Goal: Communication & Community: Answer question/provide support

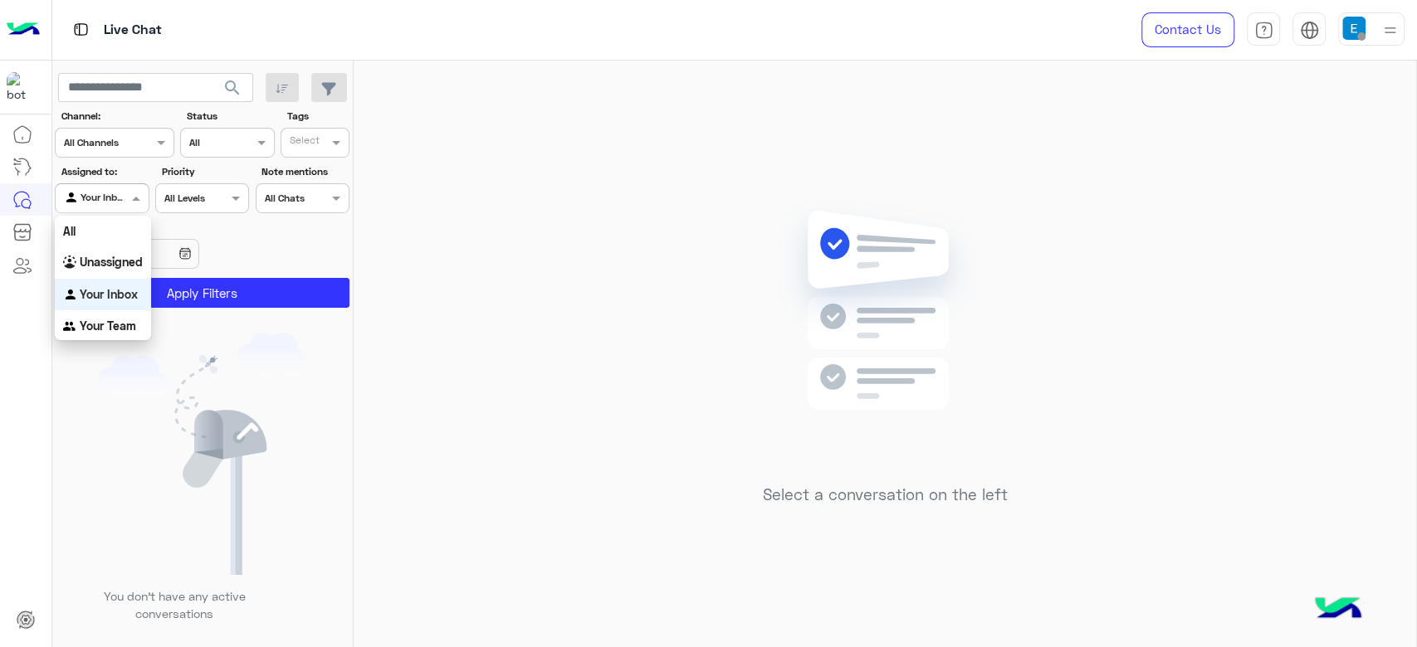
click at [101, 193] on input "text" at bounding box center [83, 196] width 38 height 15
click at [93, 229] on div "All" at bounding box center [103, 231] width 96 height 31
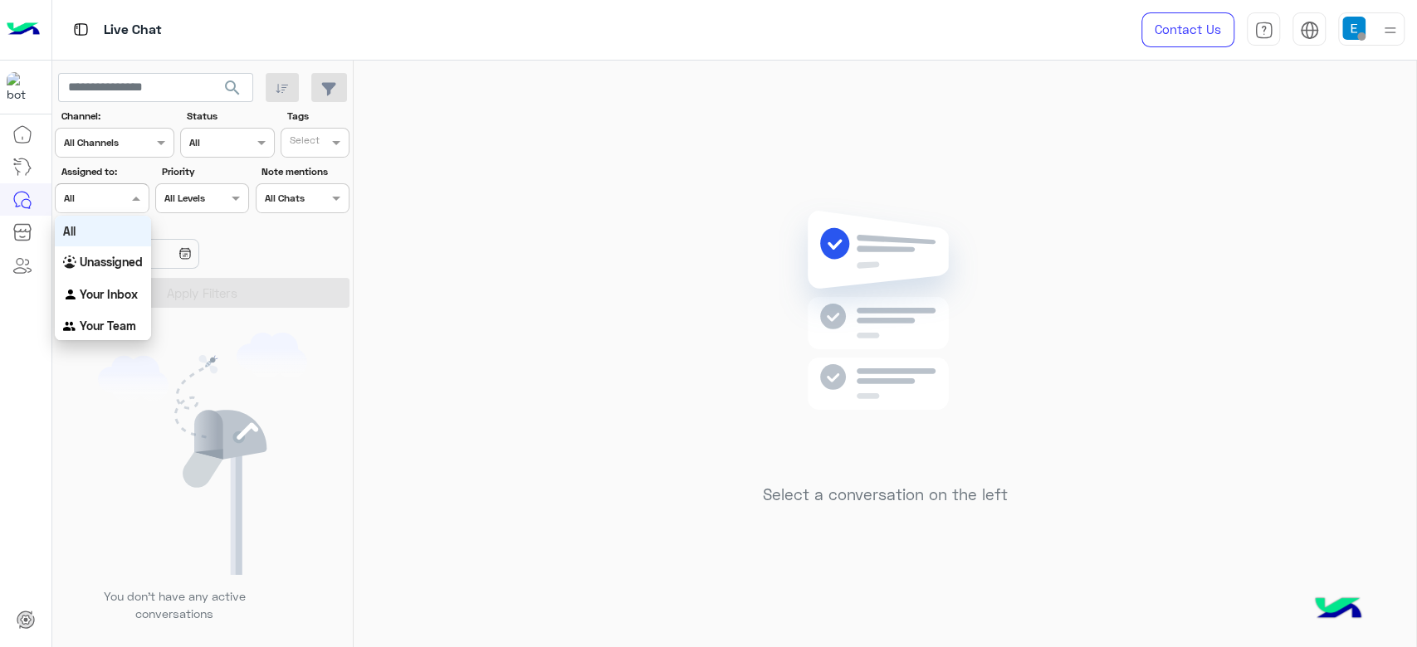
click at [93, 191] on input "text" at bounding box center [83, 196] width 38 height 15
click at [106, 279] on div "Your Inbox" at bounding box center [103, 295] width 96 height 32
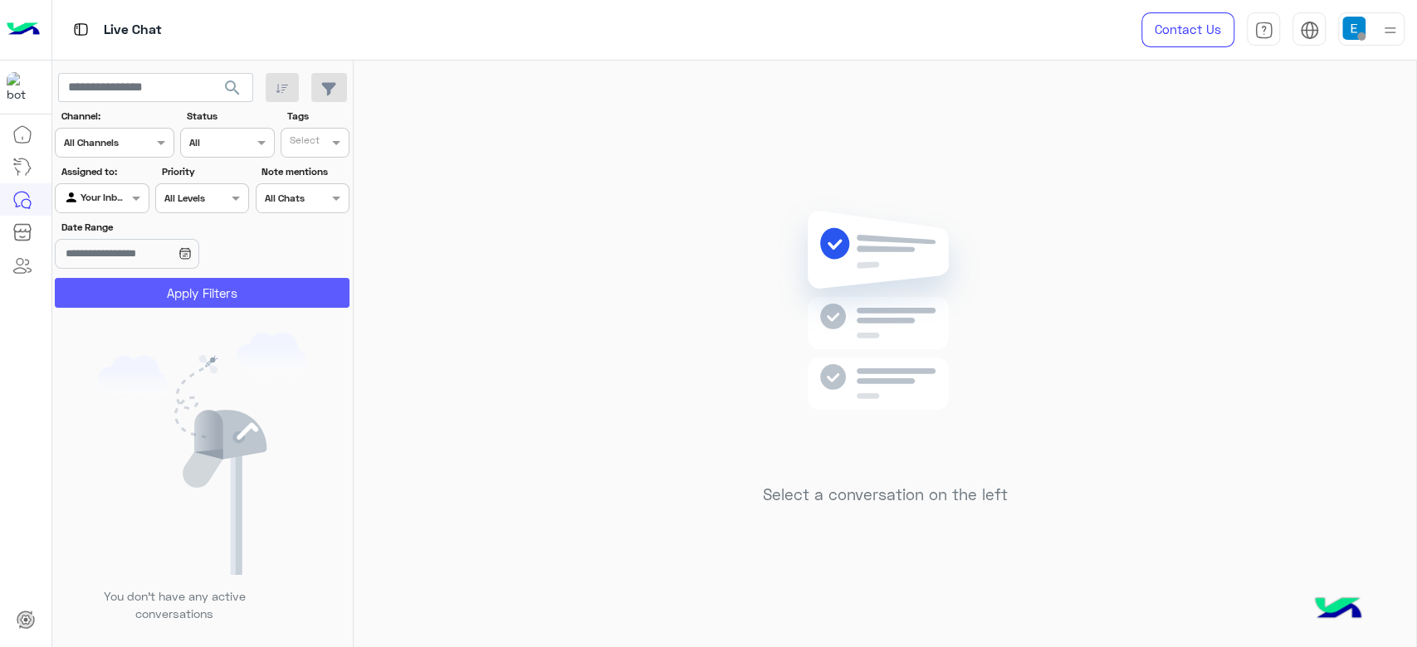
click at [106, 279] on button "Apply Filters" at bounding box center [202, 293] width 295 height 30
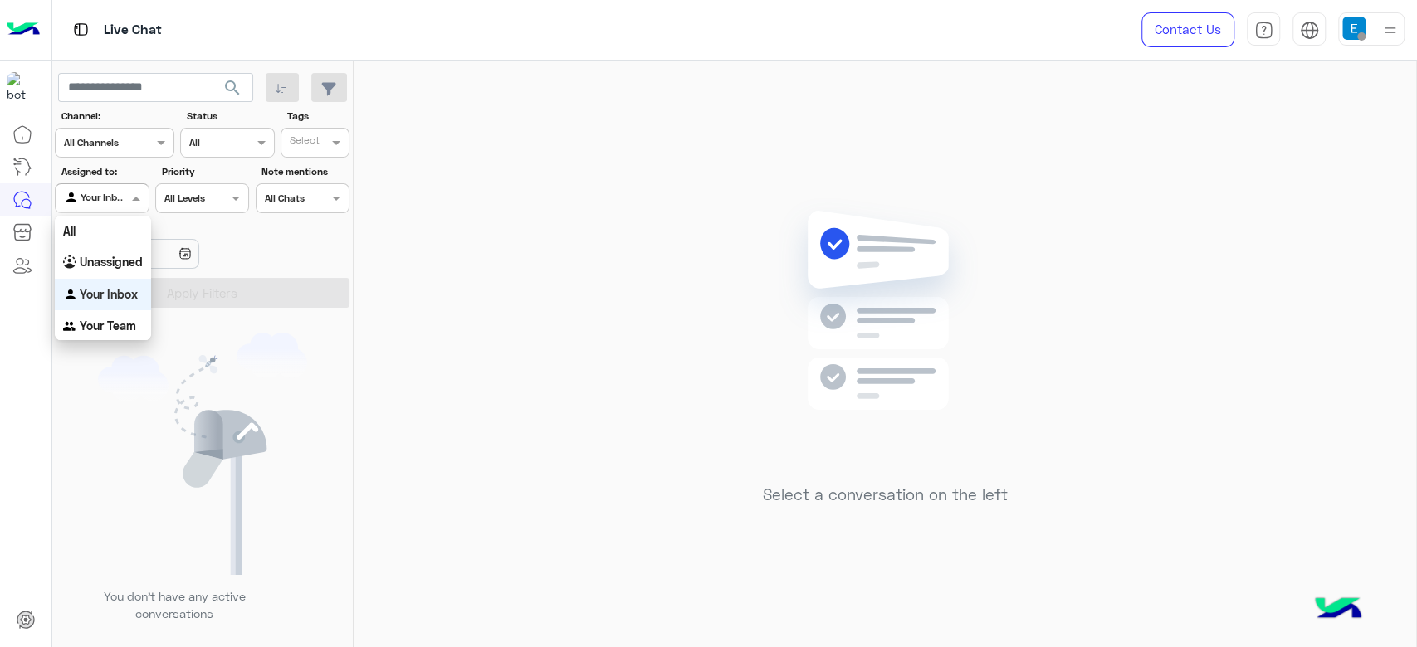
click at [87, 202] on input "text" at bounding box center [83, 196] width 38 height 15
click at [97, 229] on div "All" at bounding box center [103, 231] width 96 height 31
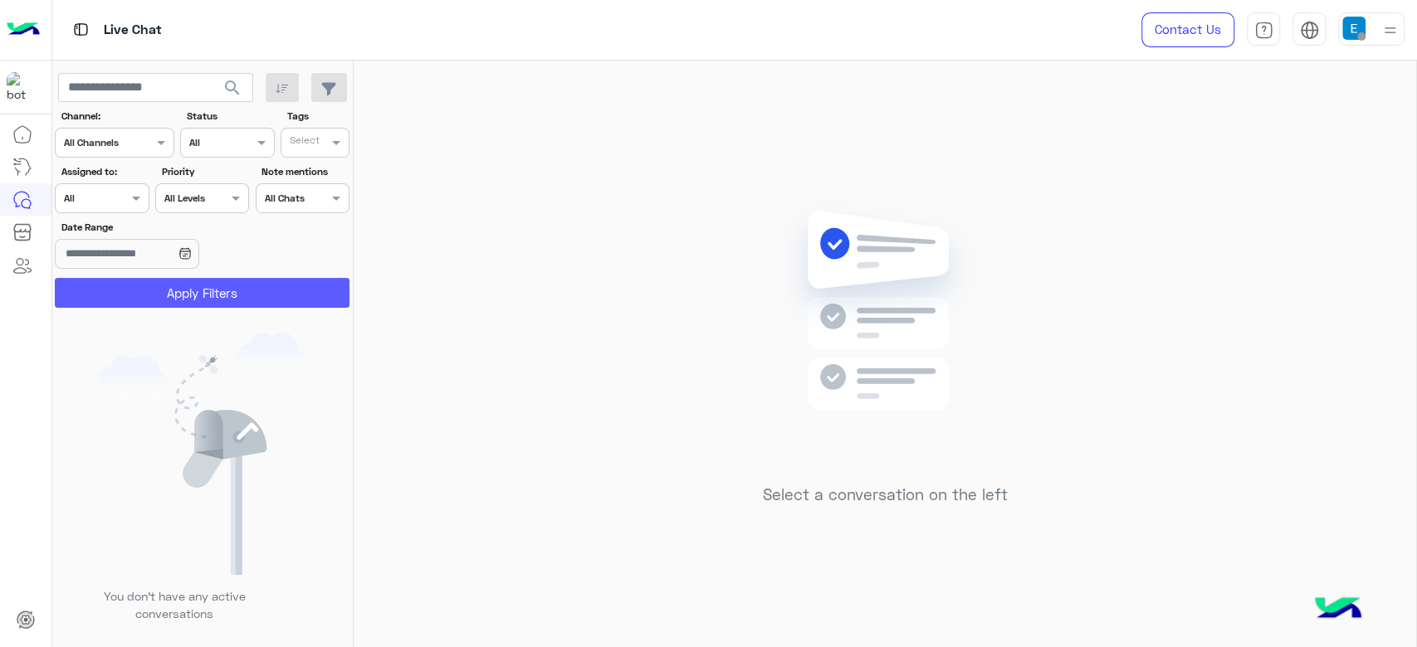
click at [139, 288] on button "Apply Filters" at bounding box center [202, 293] width 295 height 30
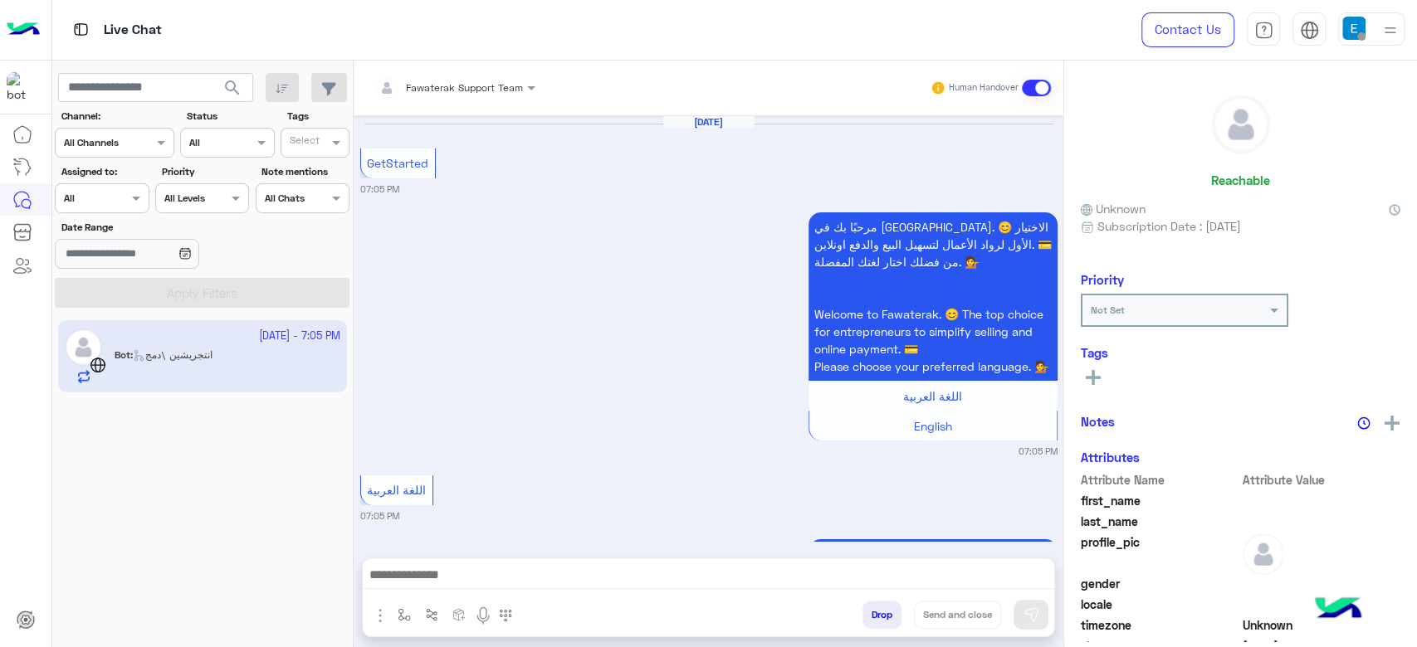
scroll to position [802, 0]
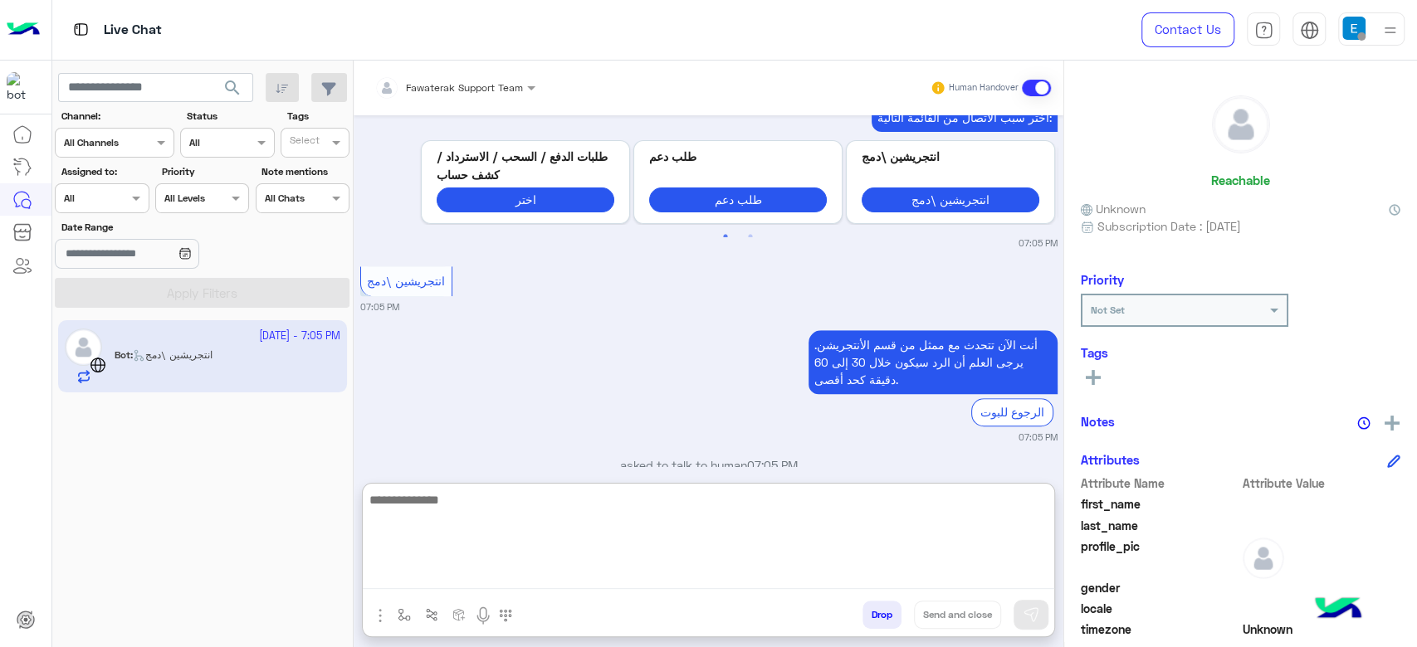
click at [466, 570] on textarea at bounding box center [708, 540] width 691 height 100
type textarea "**********"
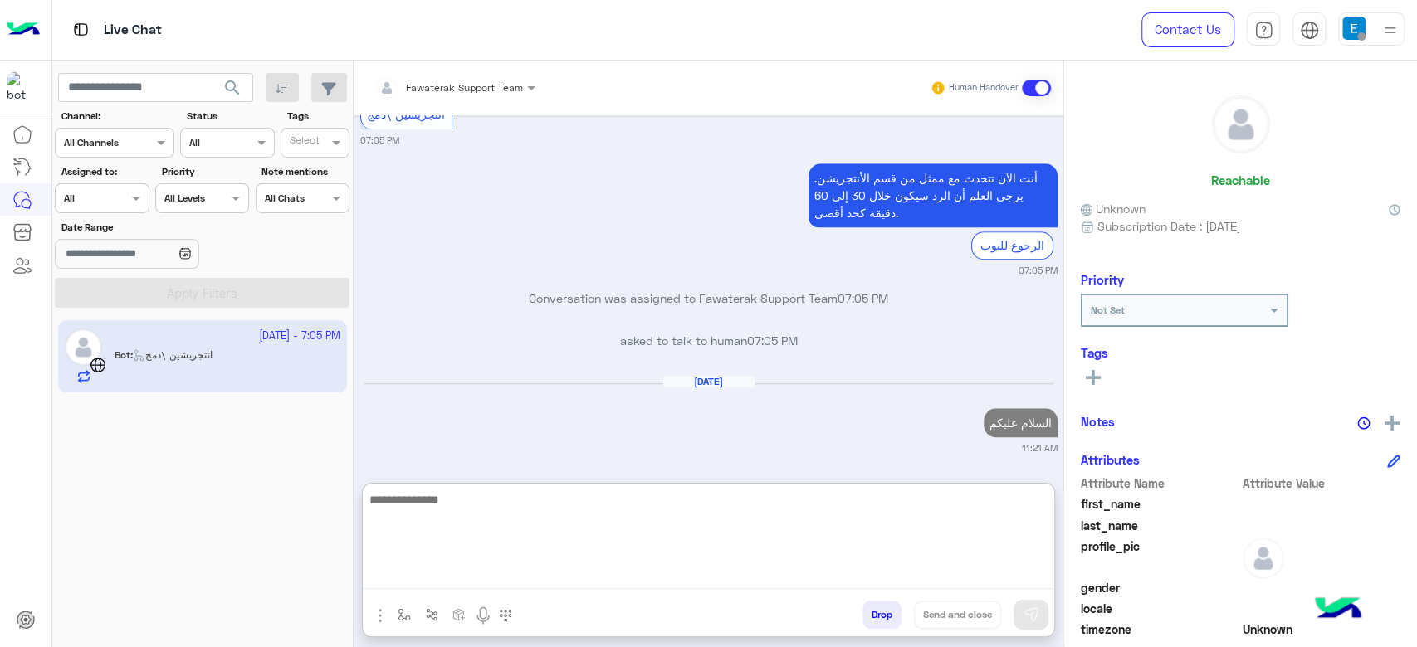
scroll to position [1012, 0]
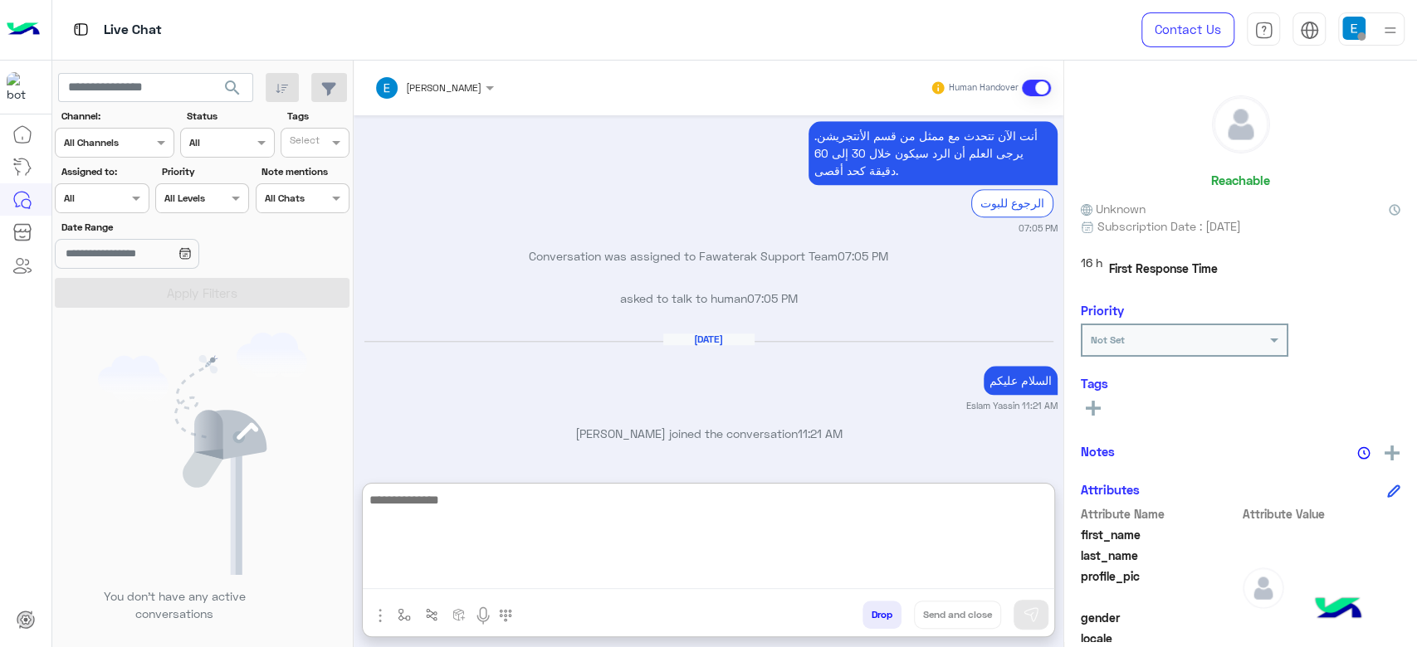
click at [505, 500] on textarea at bounding box center [708, 540] width 691 height 100
type textarea "**********"
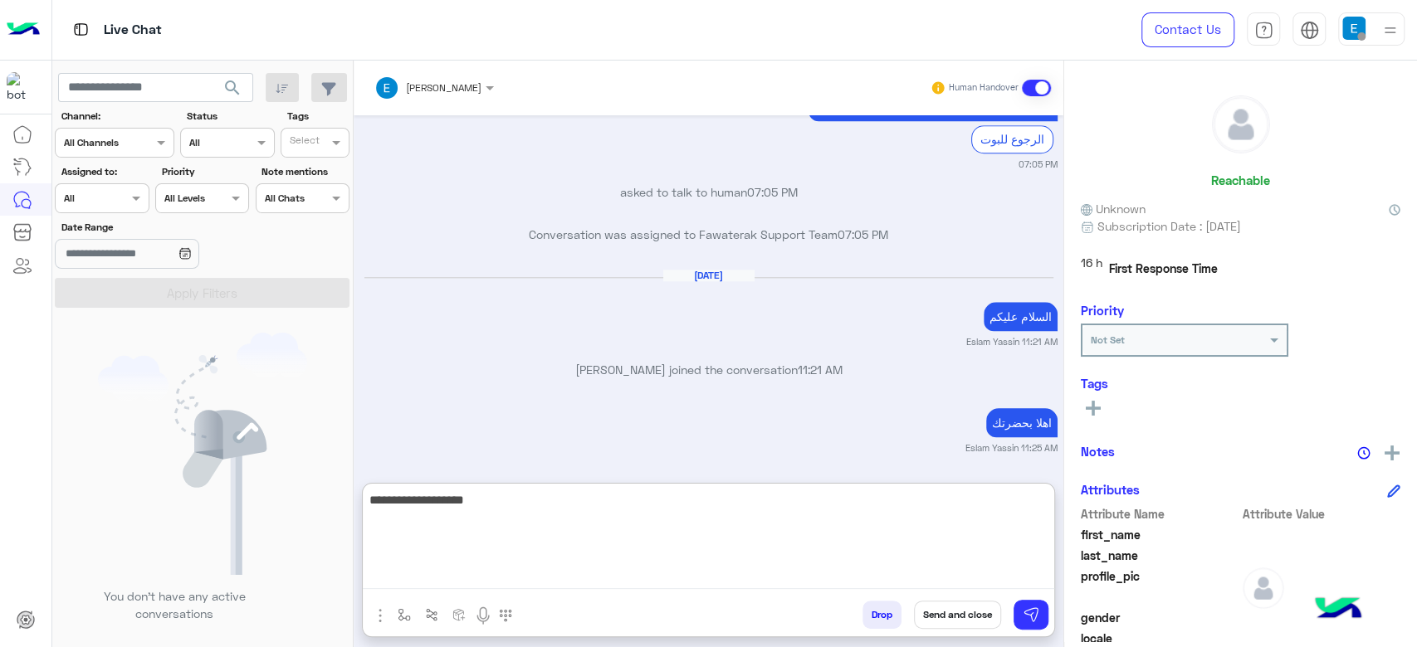
type textarea "**********"
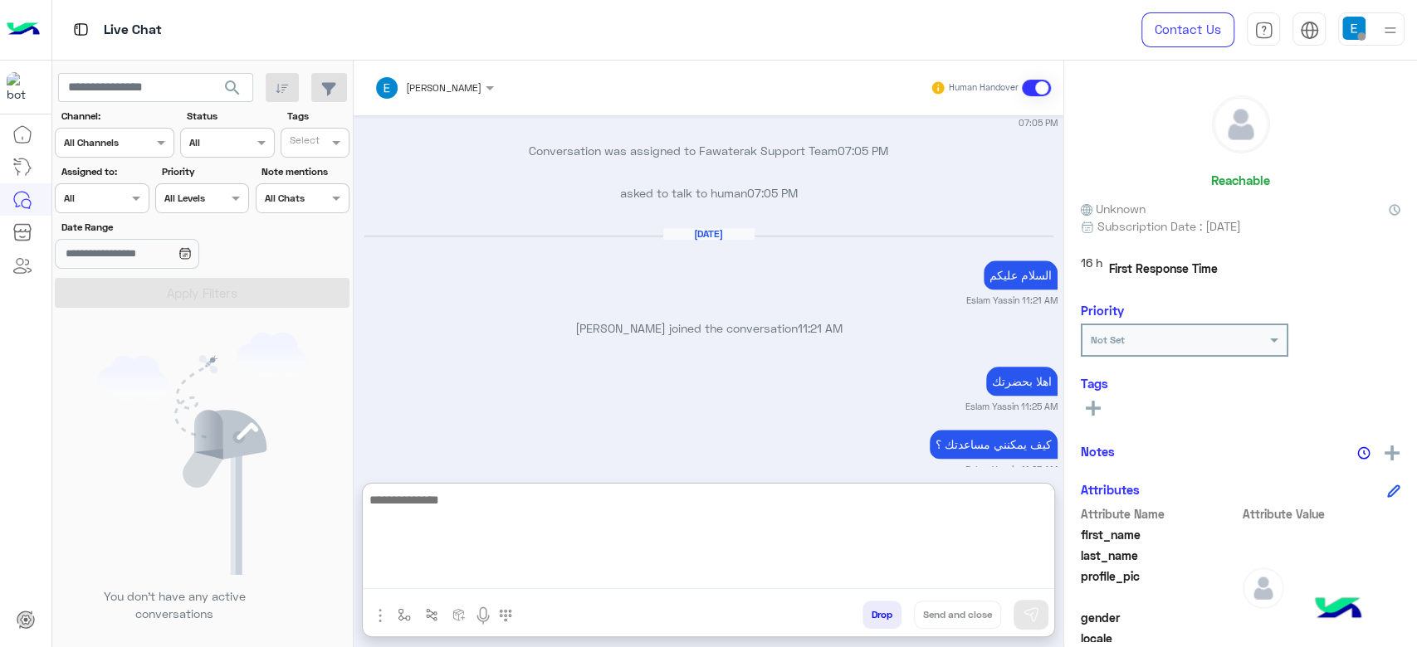
scroll to position [1139, 0]
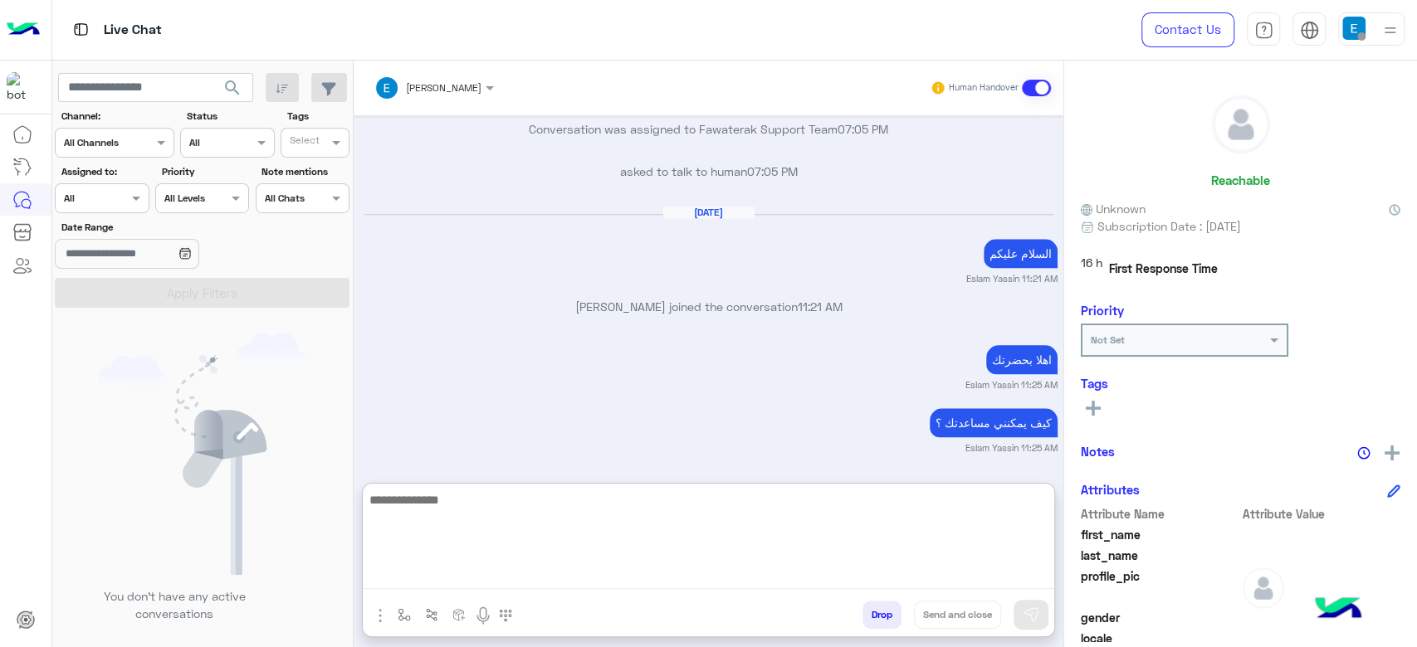
click at [564, 505] on textarea at bounding box center [708, 540] width 691 height 100
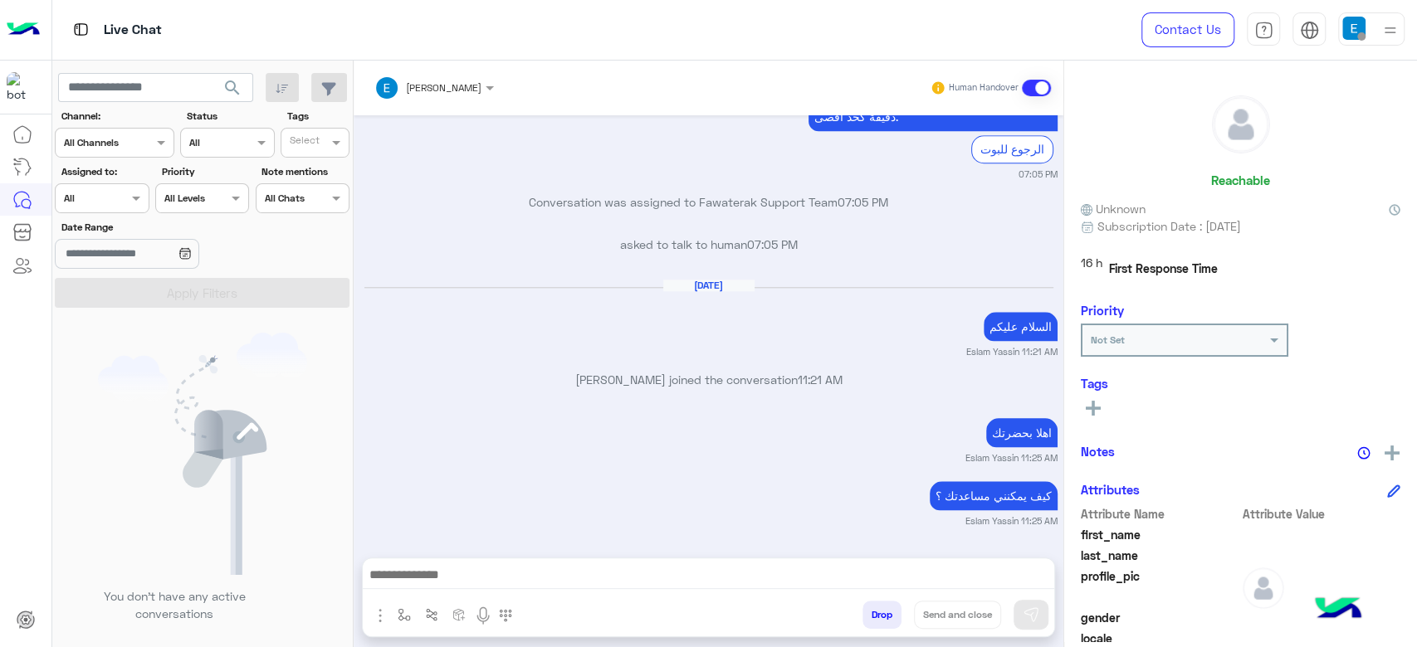
click at [889, 279] on div "[DATE] السلام عليكم Eslam Yassin 11:21 AM" at bounding box center [708, 319] width 697 height 80
